Goal: Task Accomplishment & Management: Use online tool/utility

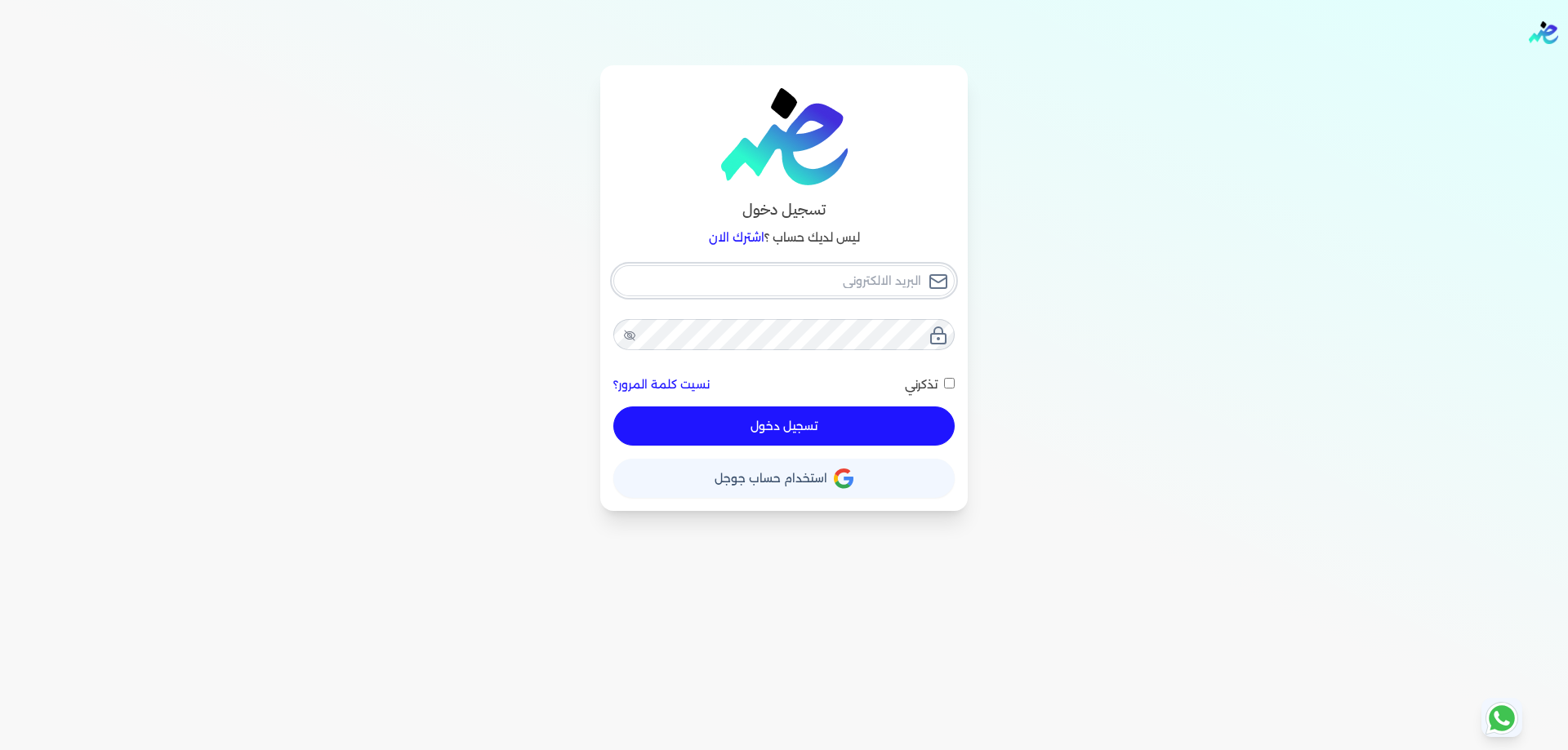
type input "[PERSON_NAME][EMAIL_ADDRESS][DOMAIN_NAME]"
click at [901, 422] on button "تسجيل دخول" at bounding box center [784, 426] width 341 height 39
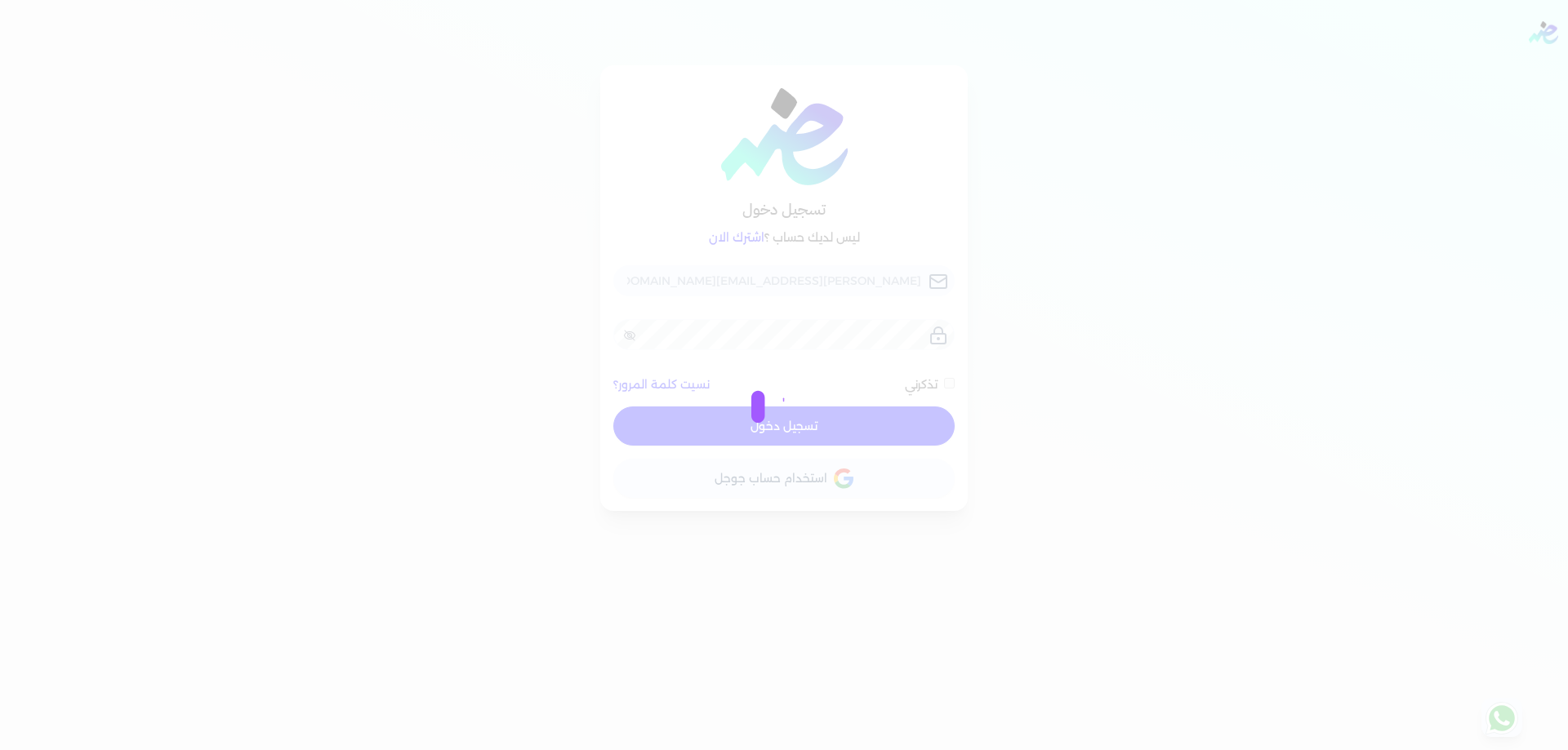
checkbox input "false"
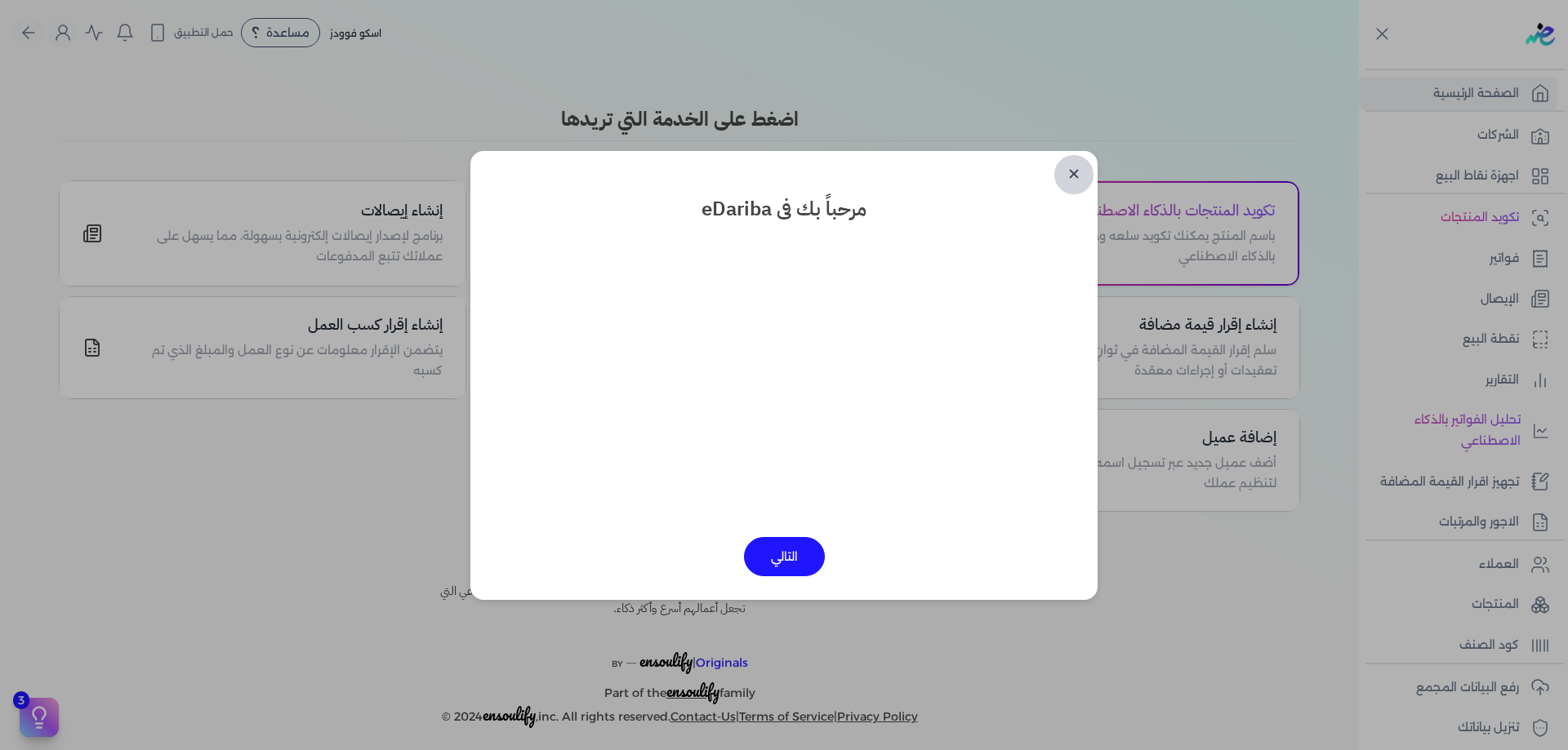
click at [1064, 187] on link "✕" at bounding box center [1073, 175] width 39 height 39
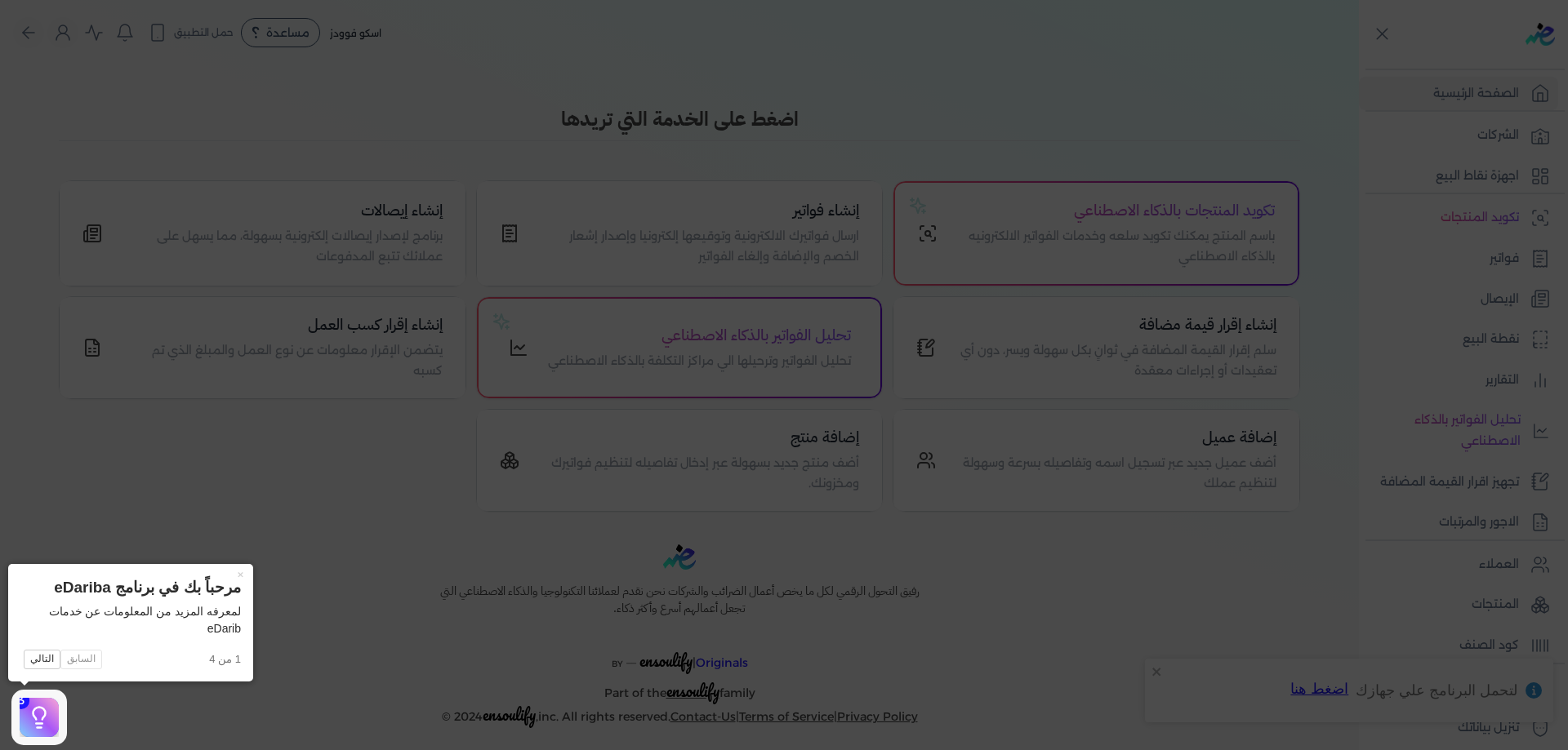
click at [1277, 168] on icon at bounding box center [784, 375] width 1568 height 750
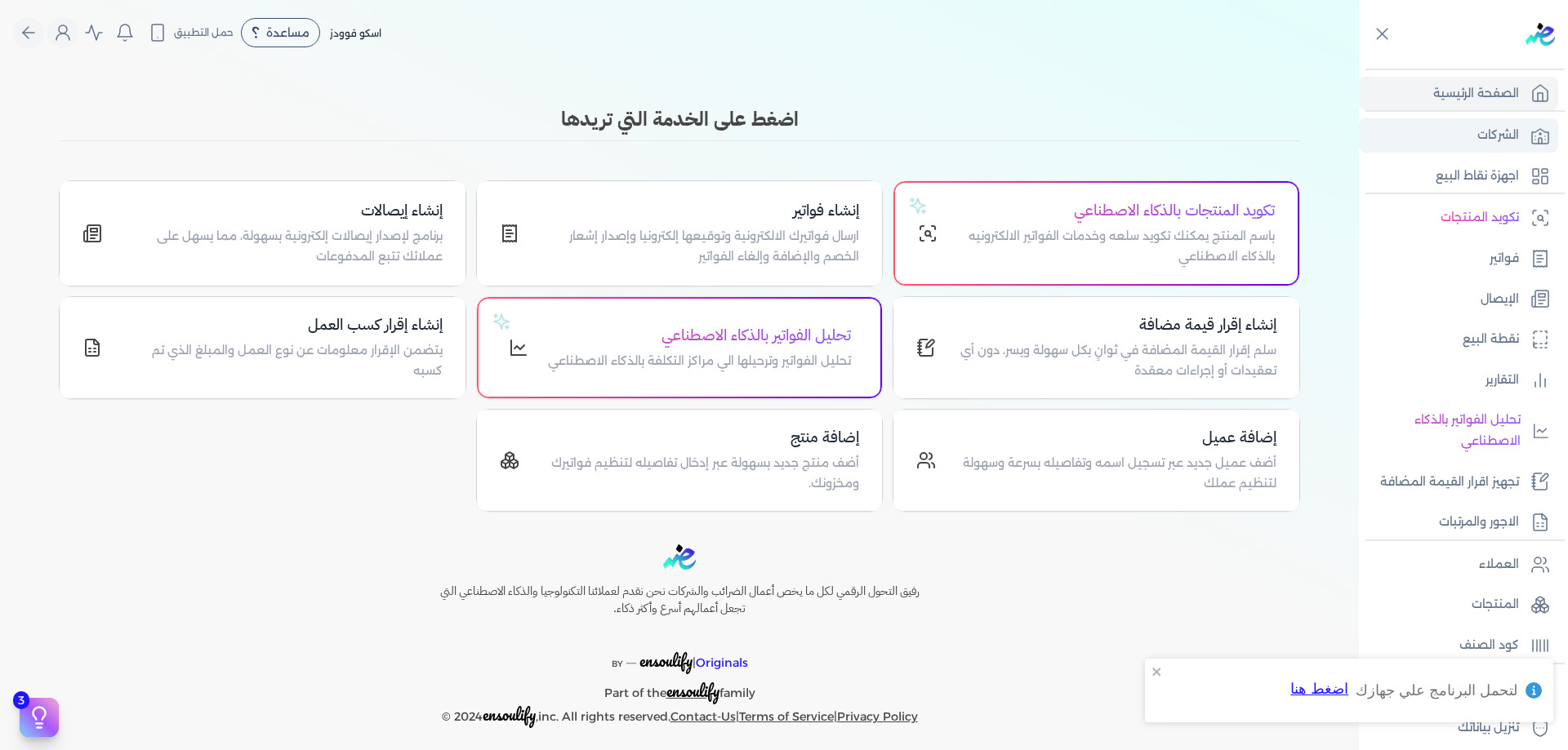
click at [1502, 130] on p "الشركات" at bounding box center [1498, 136] width 42 height 21
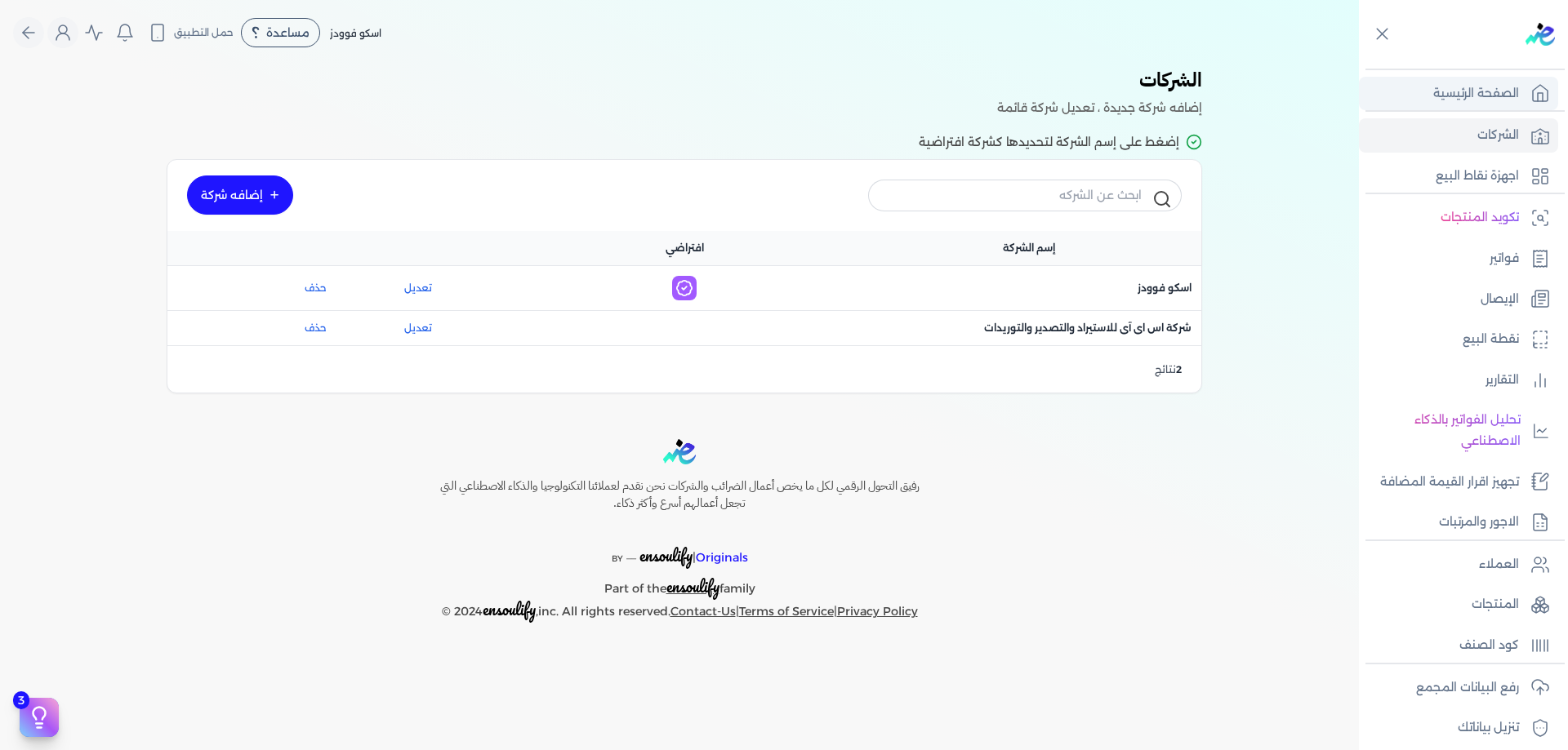
click at [1501, 104] on p "الصفحة الرئيسية" at bounding box center [1476, 94] width 86 height 21
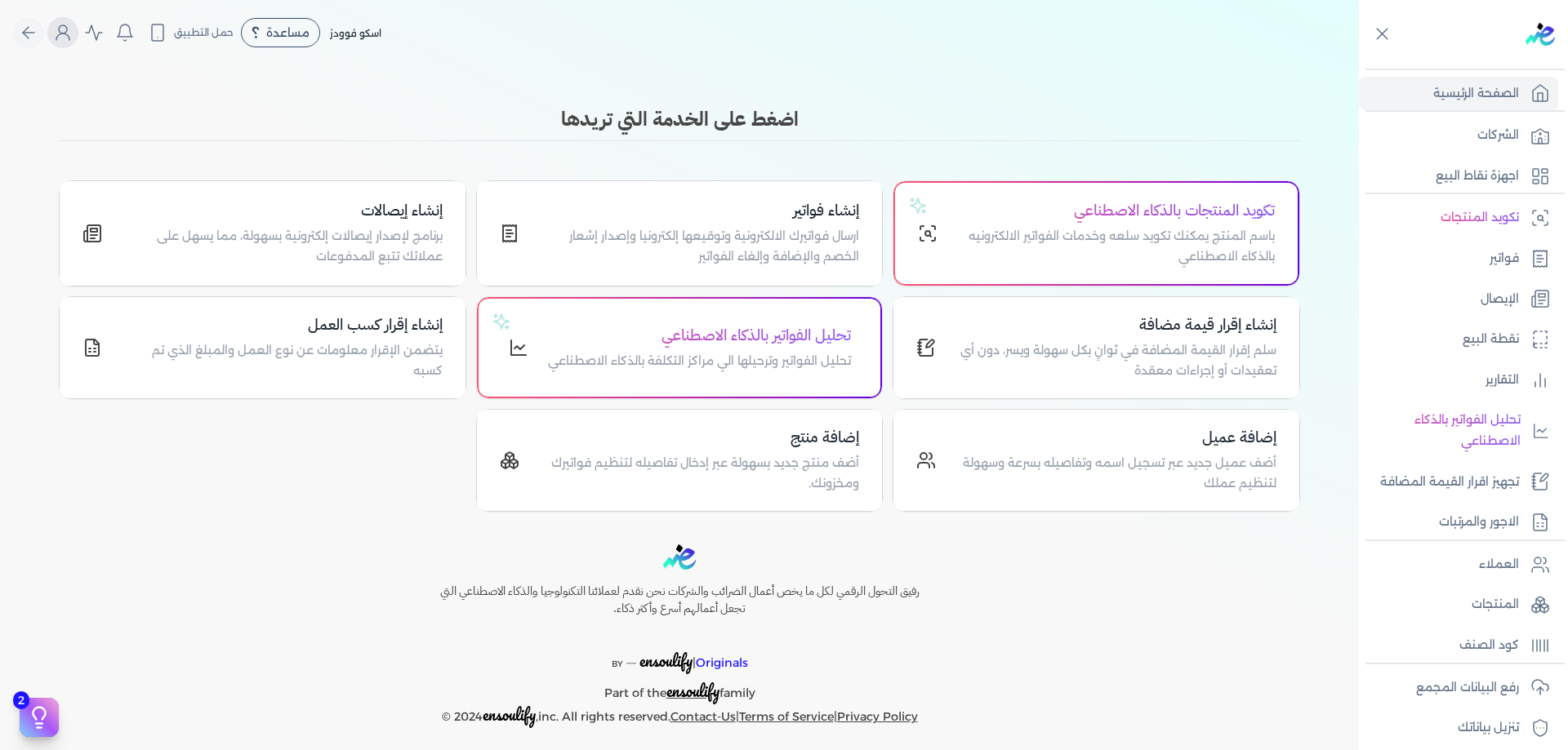
click at [70, 35] on icon "Global" at bounding box center [63, 33] width 20 height 20
click at [63, 58] on nav "Toggle Navigation الاسعار العمولات مساعدة خدمة العملاء دليل المستخدم تسجيل الدخ…" at bounding box center [679, 33] width 1359 height 66
click at [67, 32] on icon "Global" at bounding box center [63, 33] width 20 height 20
click at [1072, 739] on div "Toggle Navigation الاسعار العمولات مساعدة خدمة العملاء دليل المستخدم تسجيل الدخ…" at bounding box center [679, 375] width 1359 height 750
click at [946, 99] on div "Toggle Navigation الاسعار العمولات مساعدة خدمة العملاء دليل المستخدم تسجيل الدخ…" at bounding box center [679, 375] width 1359 height 750
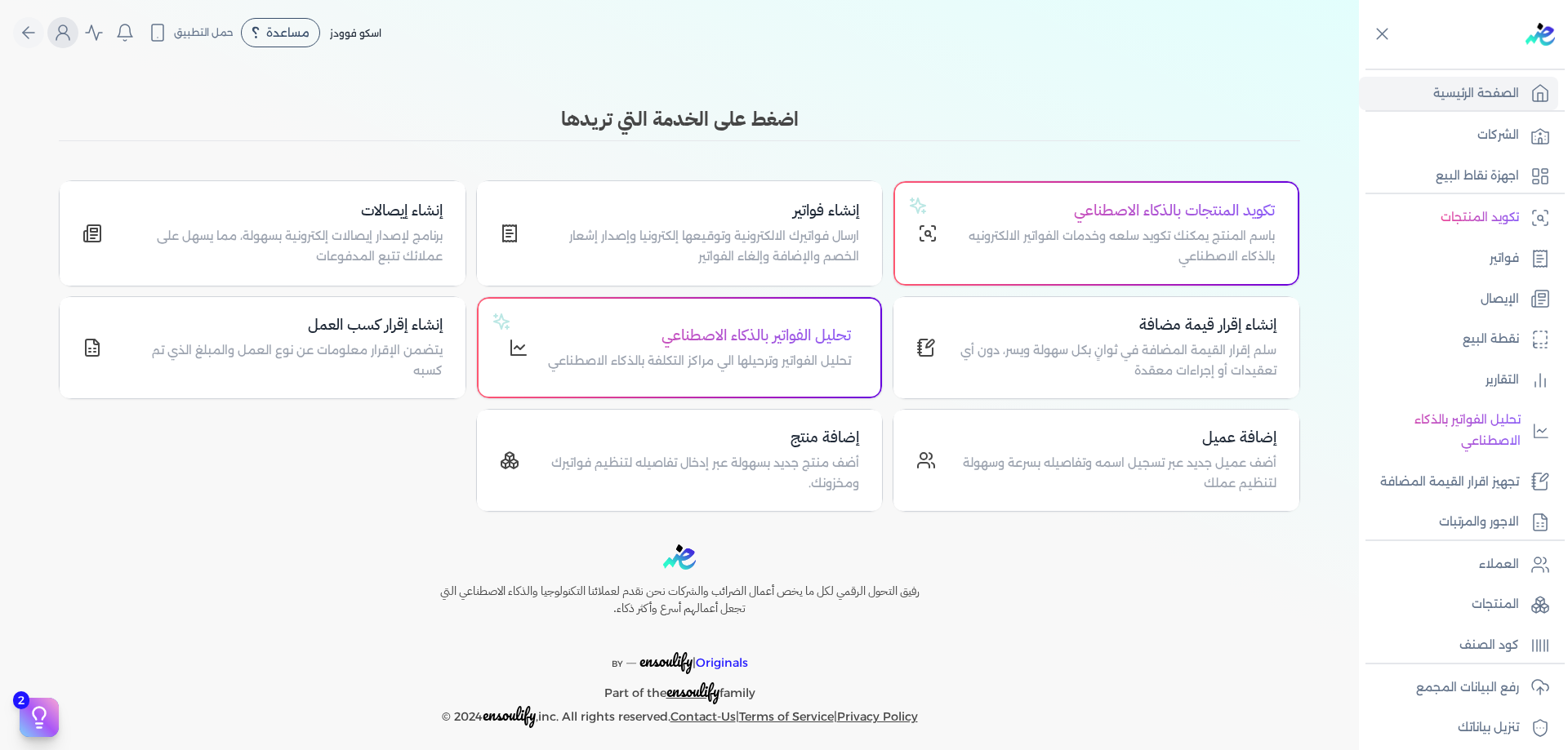
click at [68, 28] on icon "Global" at bounding box center [63, 33] width 20 height 20
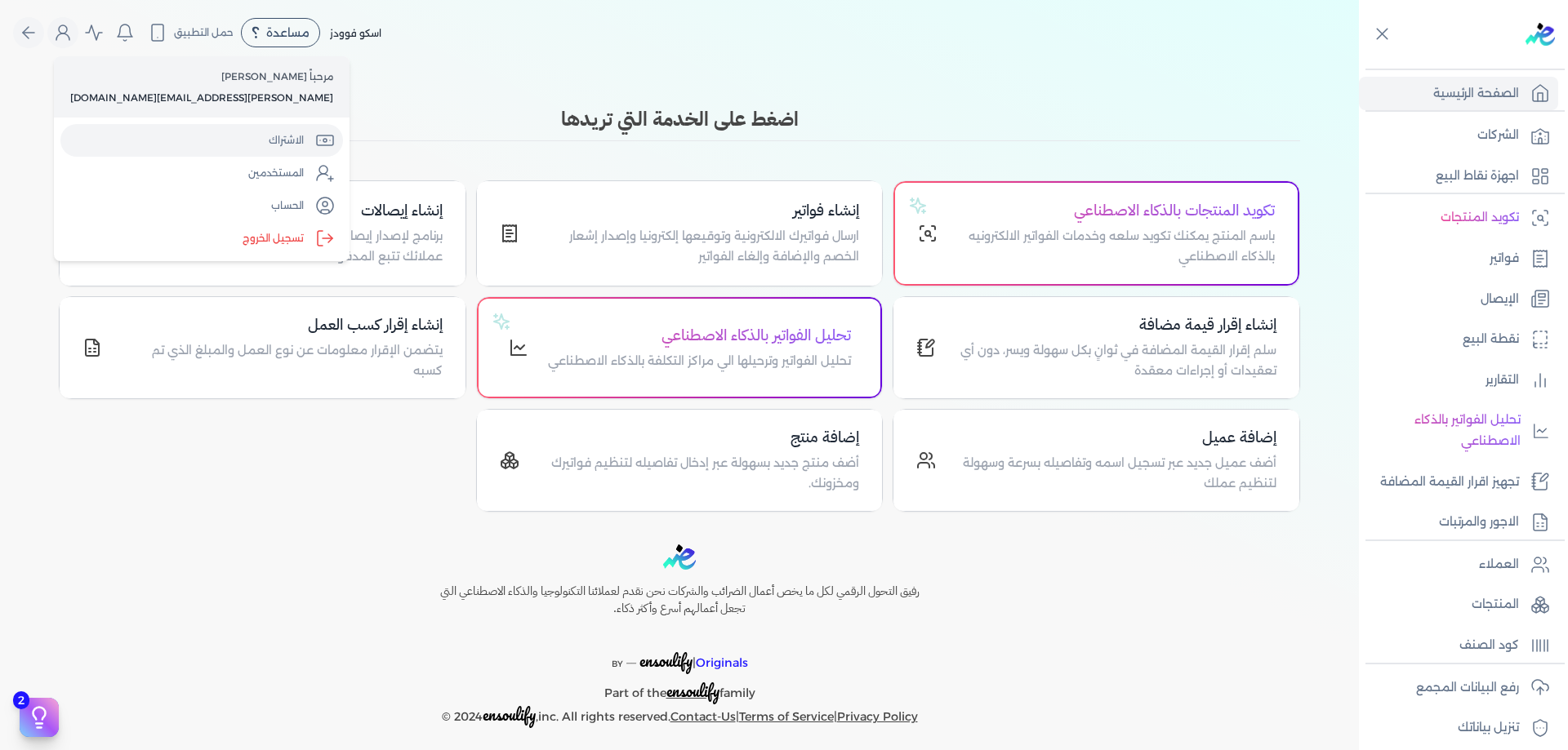
click at [194, 143] on link "الاشتراك" at bounding box center [202, 140] width 282 height 33
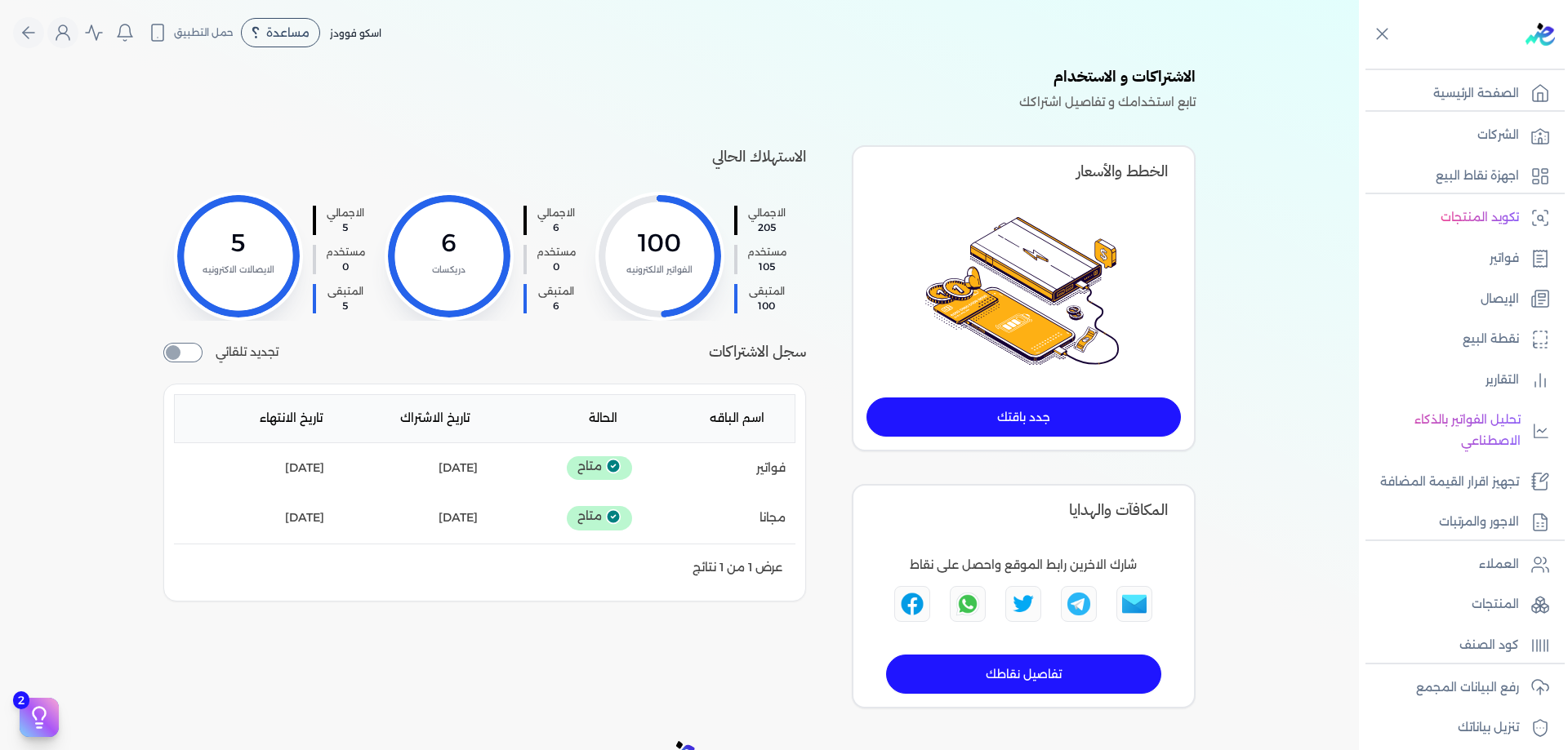
click at [652, 210] on div at bounding box center [660, 257] width 123 height 122
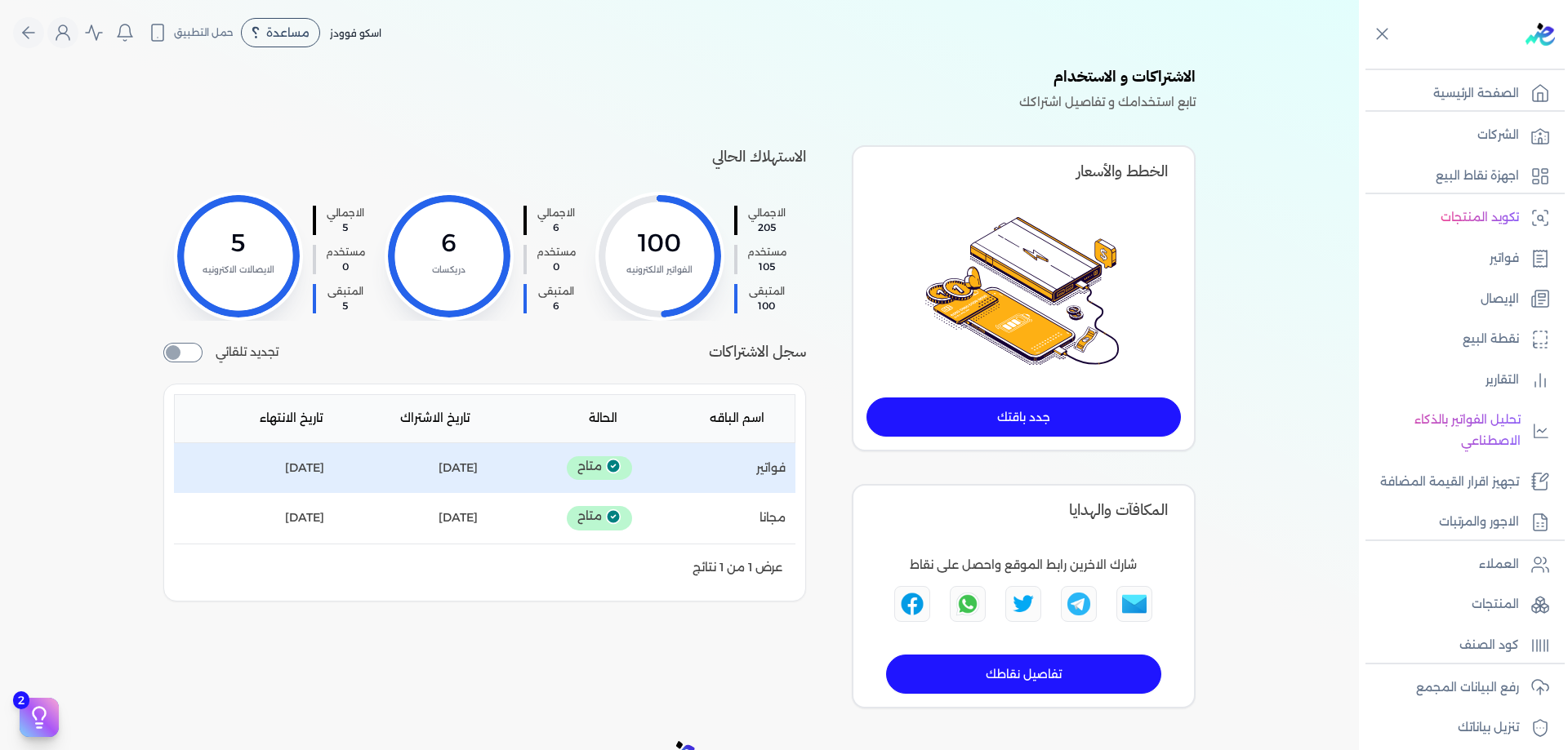
click at [313, 479] on p "تاريخ الانتهاء : 2025-10-09" at bounding box center [305, 469] width 39 height 21
click at [239, 474] on div "تاريخ الانتهاء : 2025-10-09" at bounding box center [254, 469] width 140 height 21
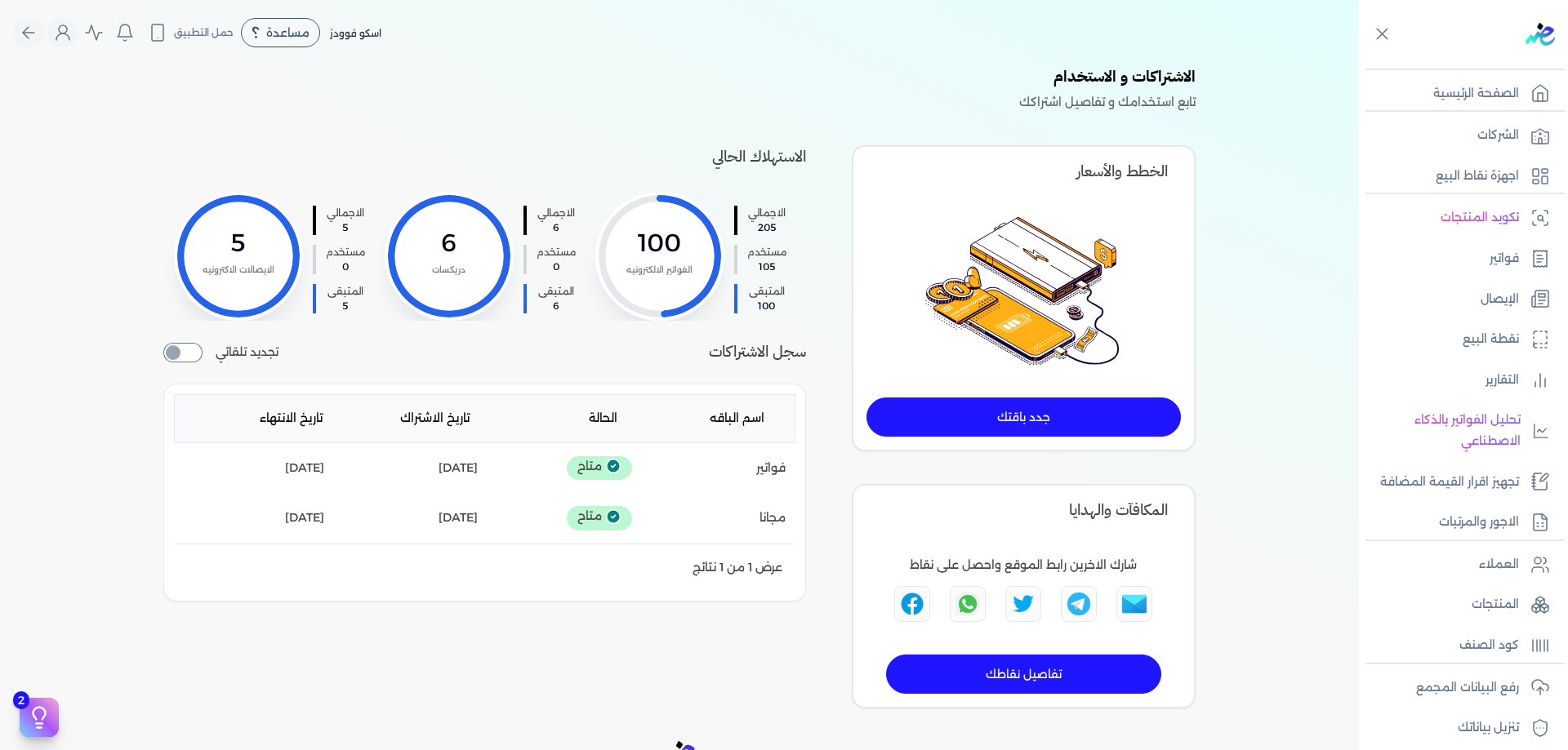
click at [178, 362] on input "checkbox" at bounding box center [183, 352] width 39 height 20
click at [181, 362] on input "checkbox" at bounding box center [183, 352] width 39 height 20
checkbox input "false"
click at [86, 462] on div "الاشتراكات و الاستخدام تابع استخدامك و تفاصيل اشتراكك الاستهلاك الحالي الاجمالي…" at bounding box center [679, 387] width 1359 height 643
click at [1482, 148] on link "الشركات" at bounding box center [1459, 135] width 199 height 35
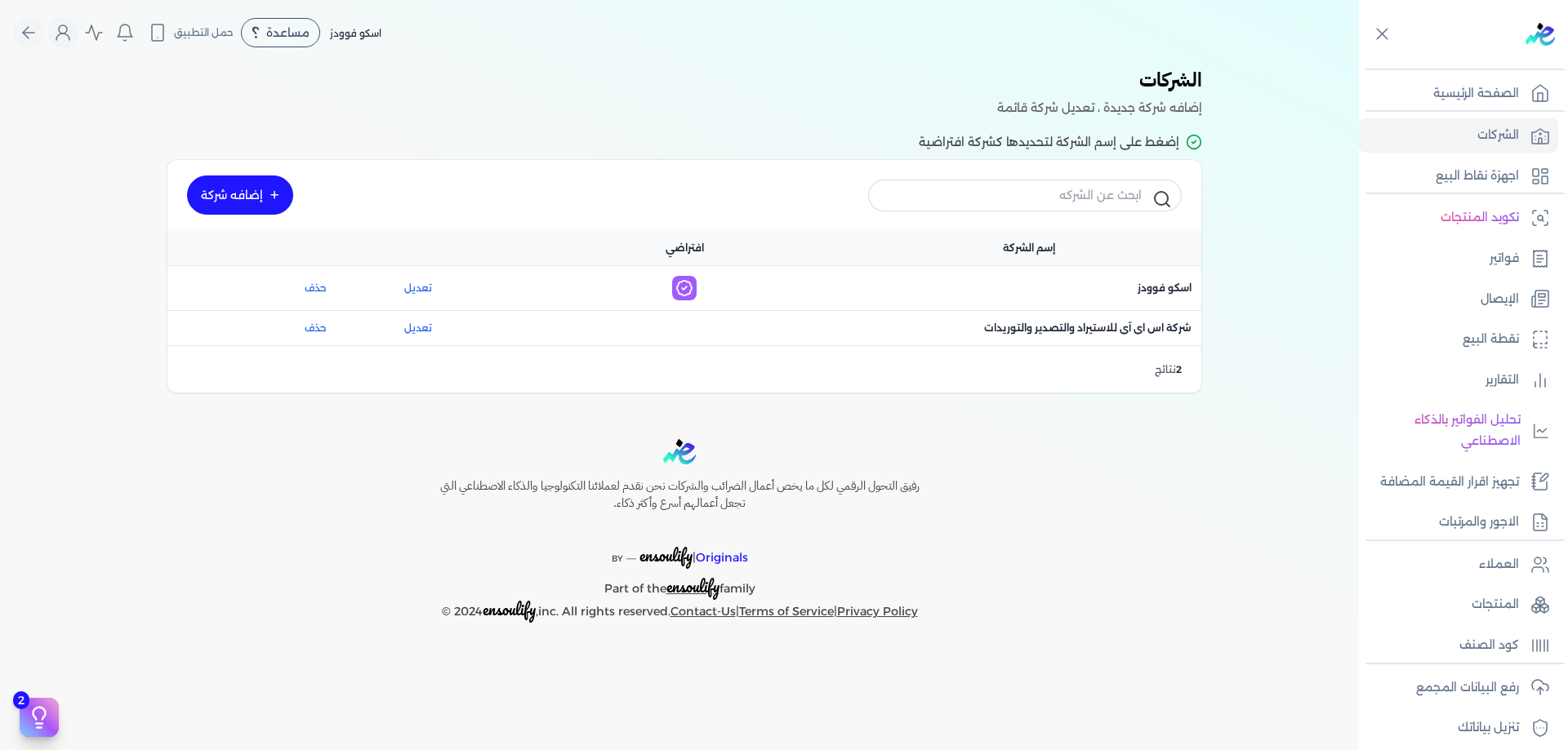
click at [1271, 240] on div "الشركات المستخدمة حديثاً شركة جديدة اسكو فوودز الرسوم الضريبية : 2,960,000 شركة…" at bounding box center [679, 236] width 1359 height 341
click at [1496, 182] on p "اجهزة نقاط البيع" at bounding box center [1477, 177] width 83 height 21
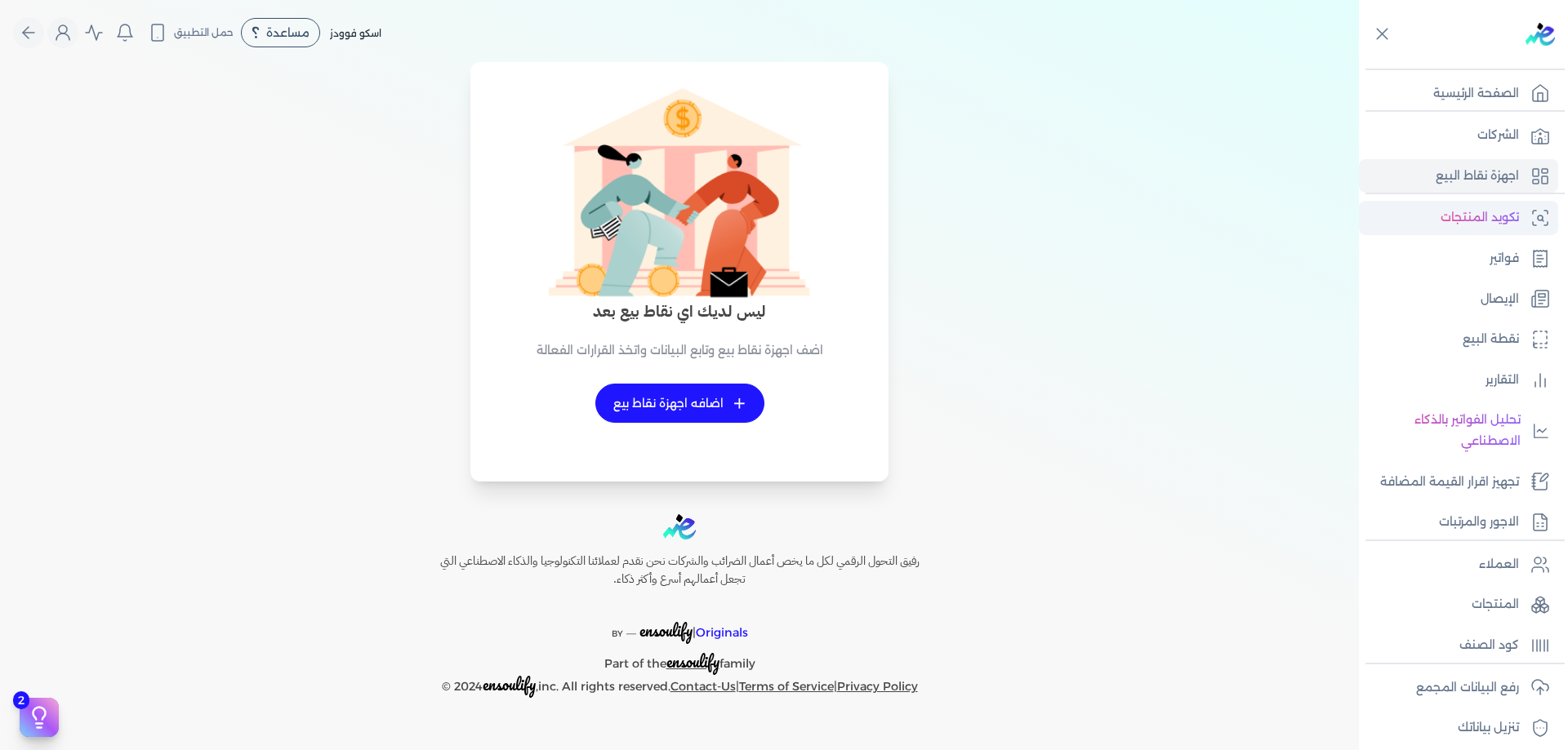
click at [1496, 226] on p "تكويد المنتجات" at bounding box center [1480, 218] width 78 height 21
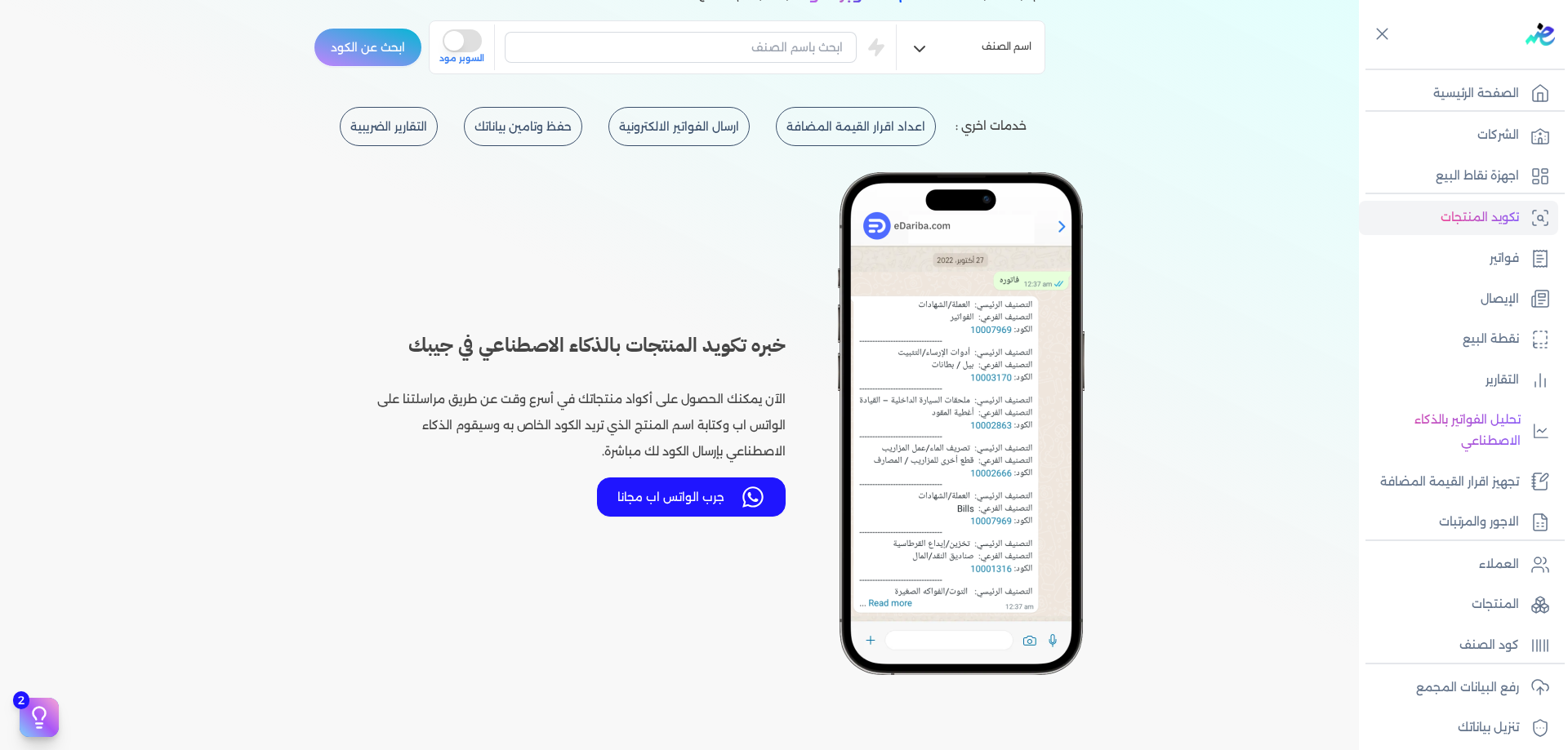
scroll to position [435, 0]
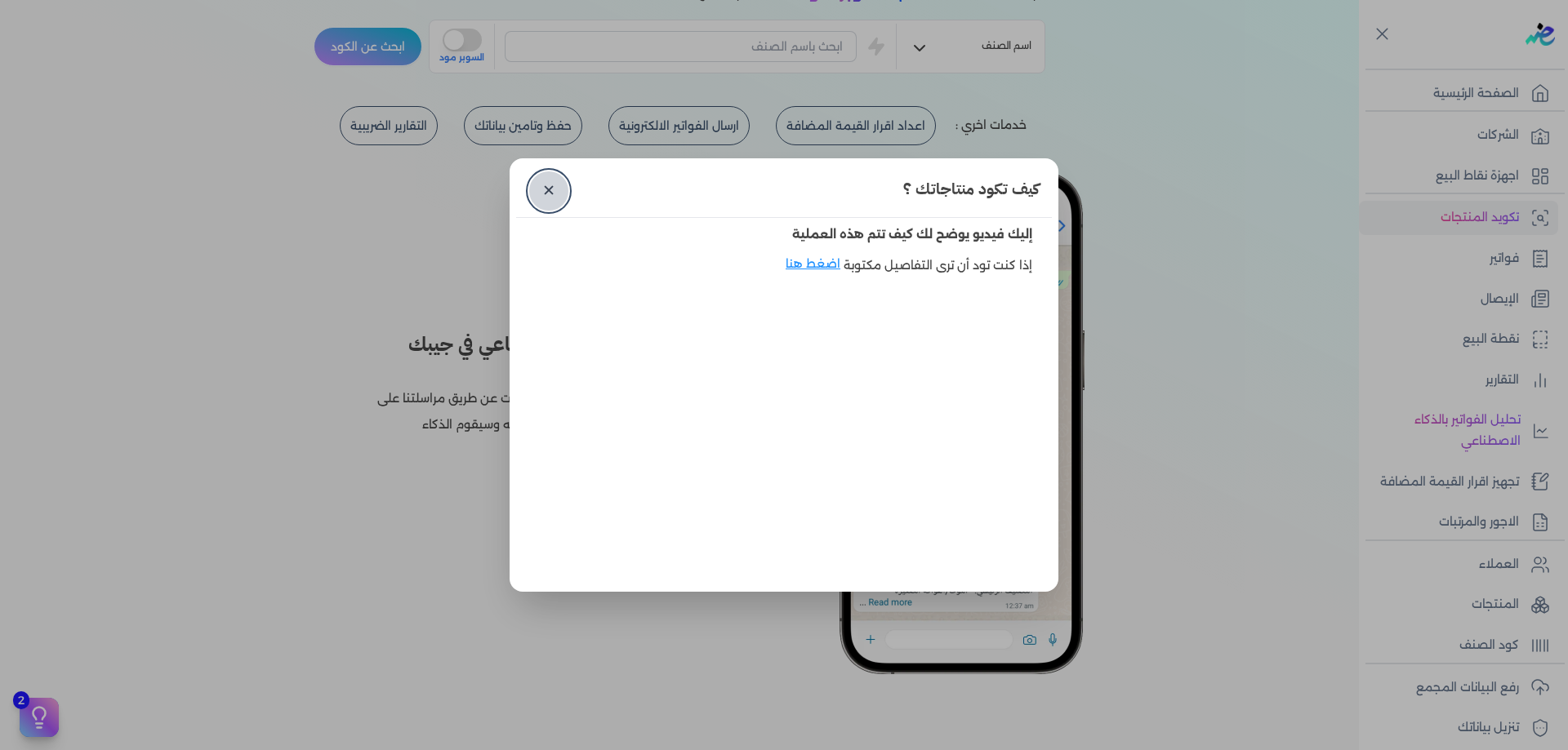
click at [543, 188] on link "✕" at bounding box center [549, 191] width 39 height 39
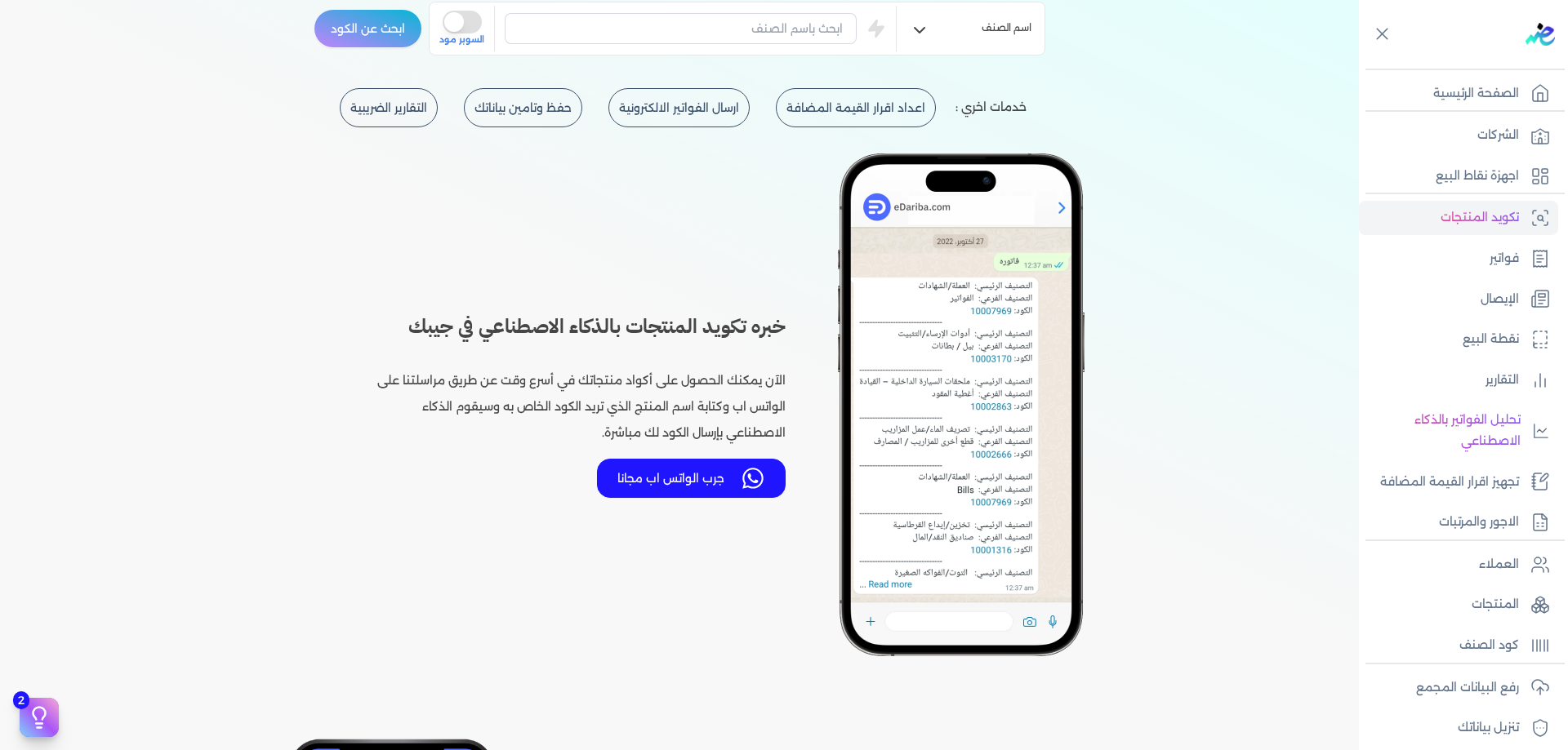
scroll to position [463, 0]
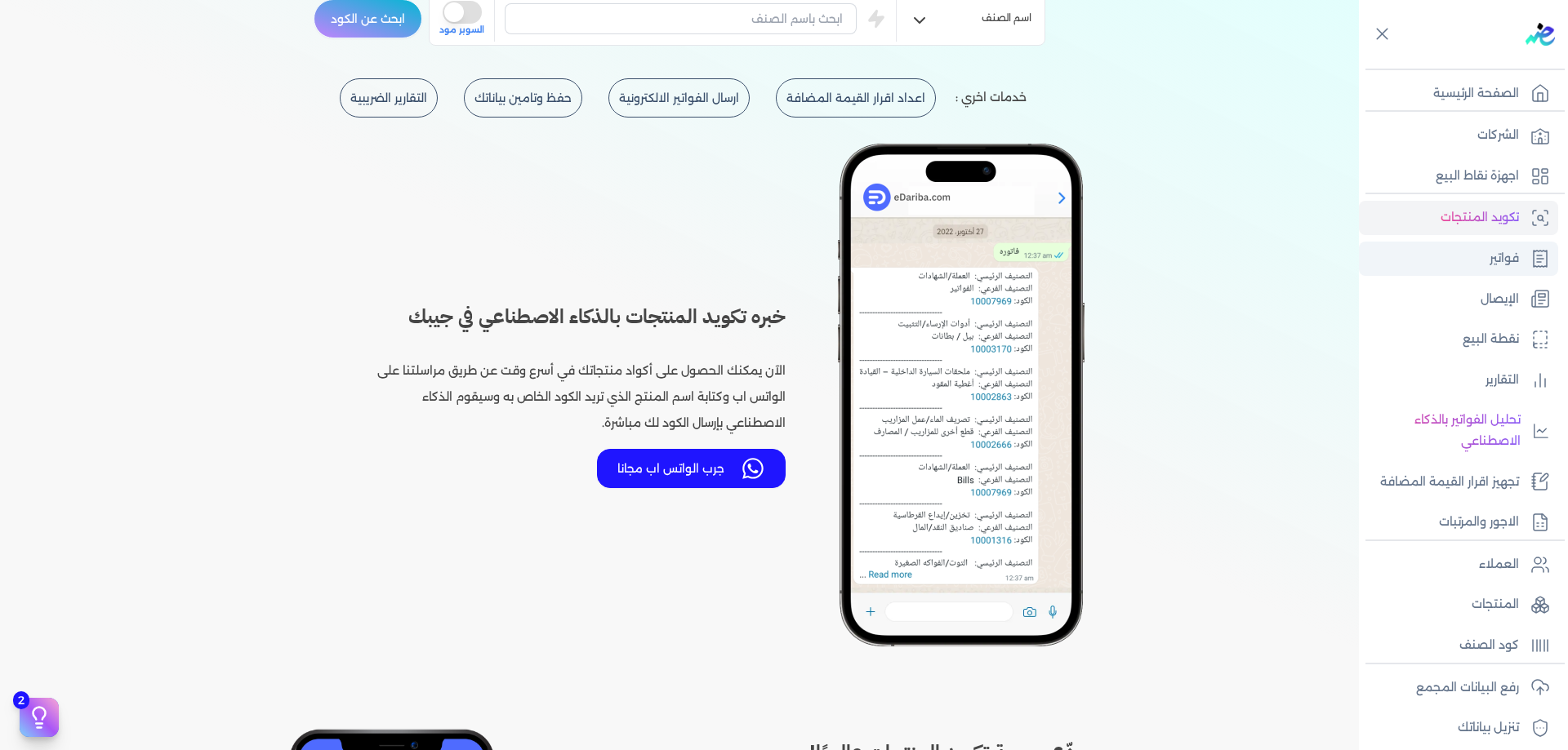
click at [1424, 254] on link "فواتير" at bounding box center [1459, 258] width 199 height 35
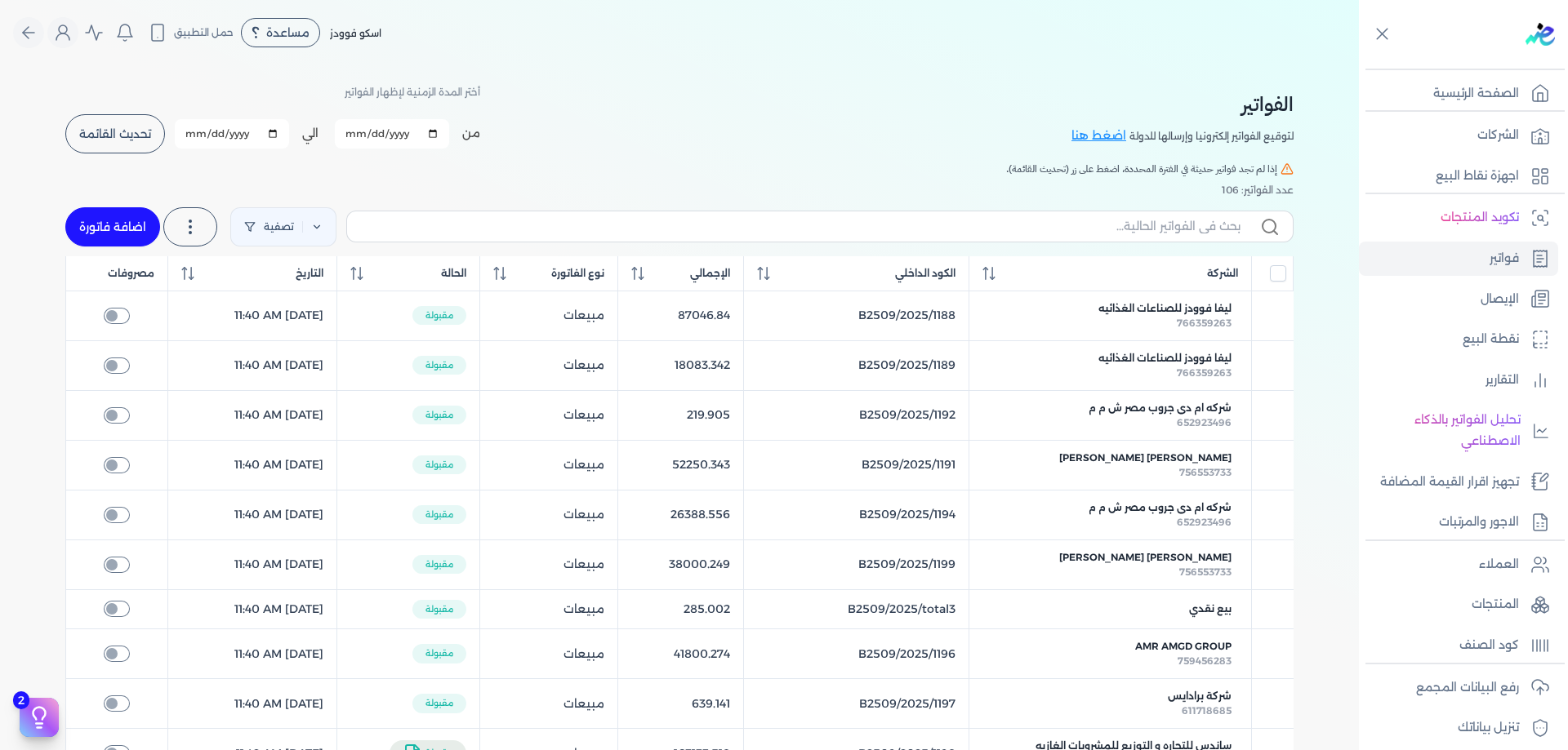
click at [162, 133] on button "تحديث القائمة" at bounding box center [115, 134] width 99 height 39
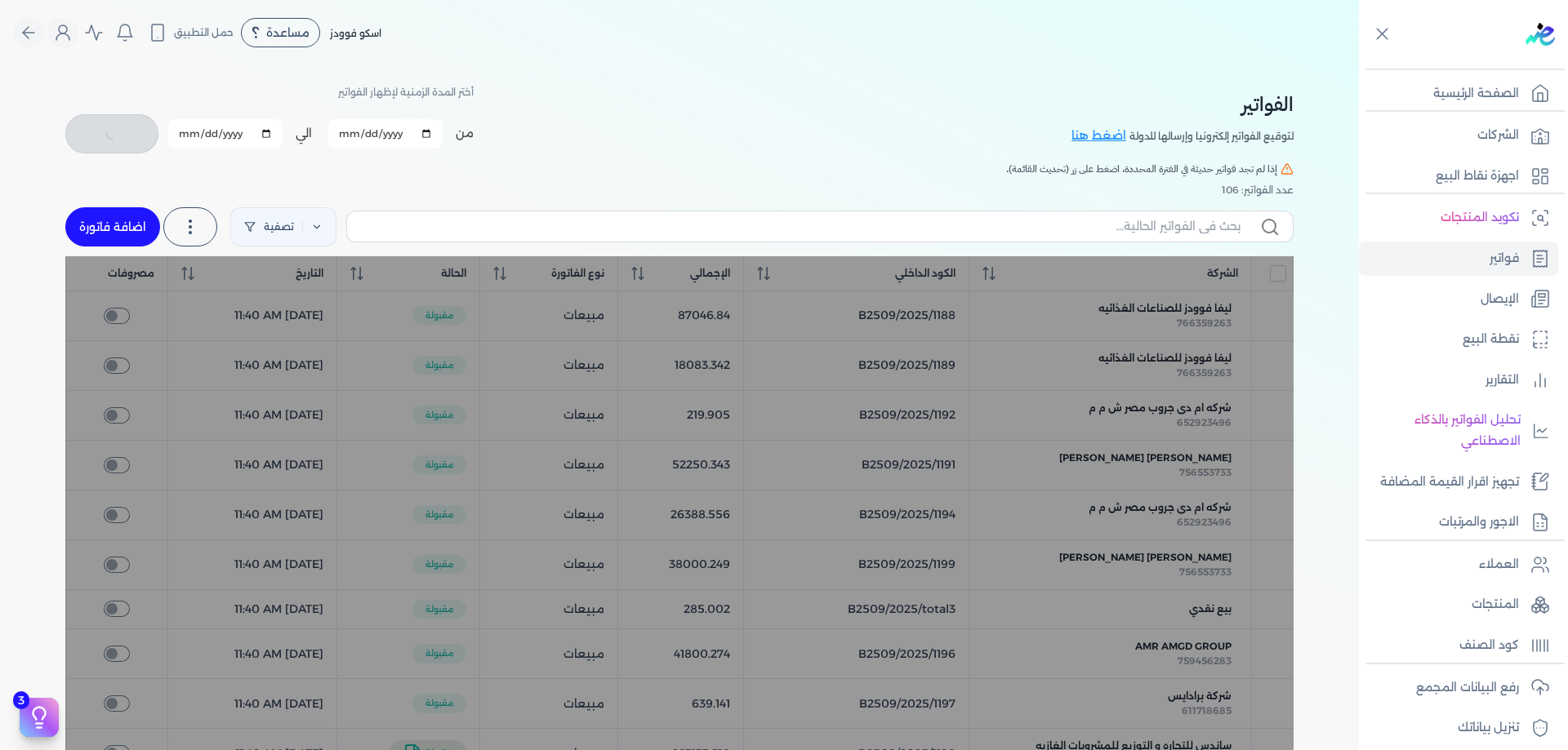
checkbox input "false"
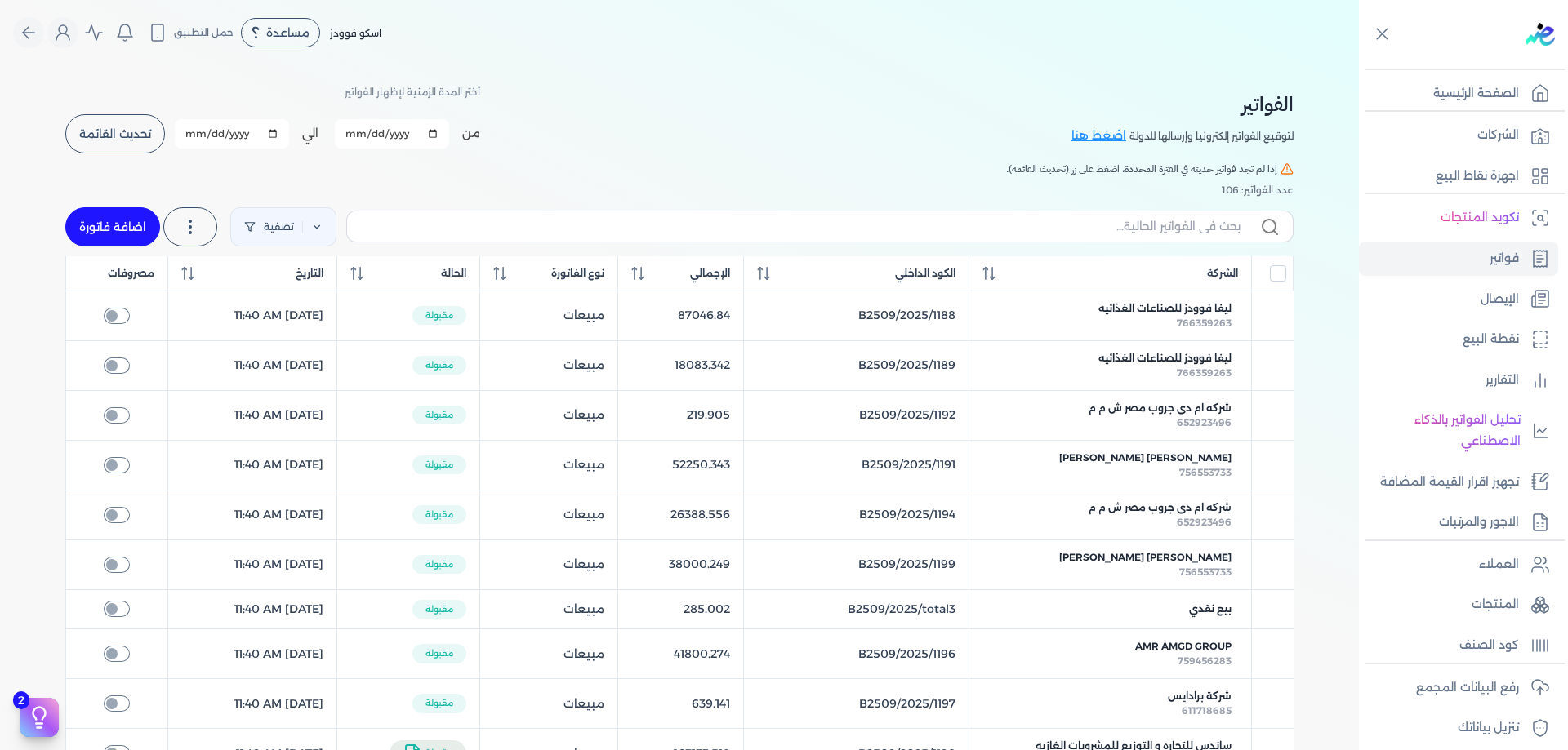
click at [549, 123] on div "الفواتير لتوقيع الفواتير إلكترونيا وإرسالها للدولة اضغط هنا أختر المدة الزمنية …" at bounding box center [679, 118] width 1228 height 74
